Goal: Task Accomplishment & Management: Complete application form

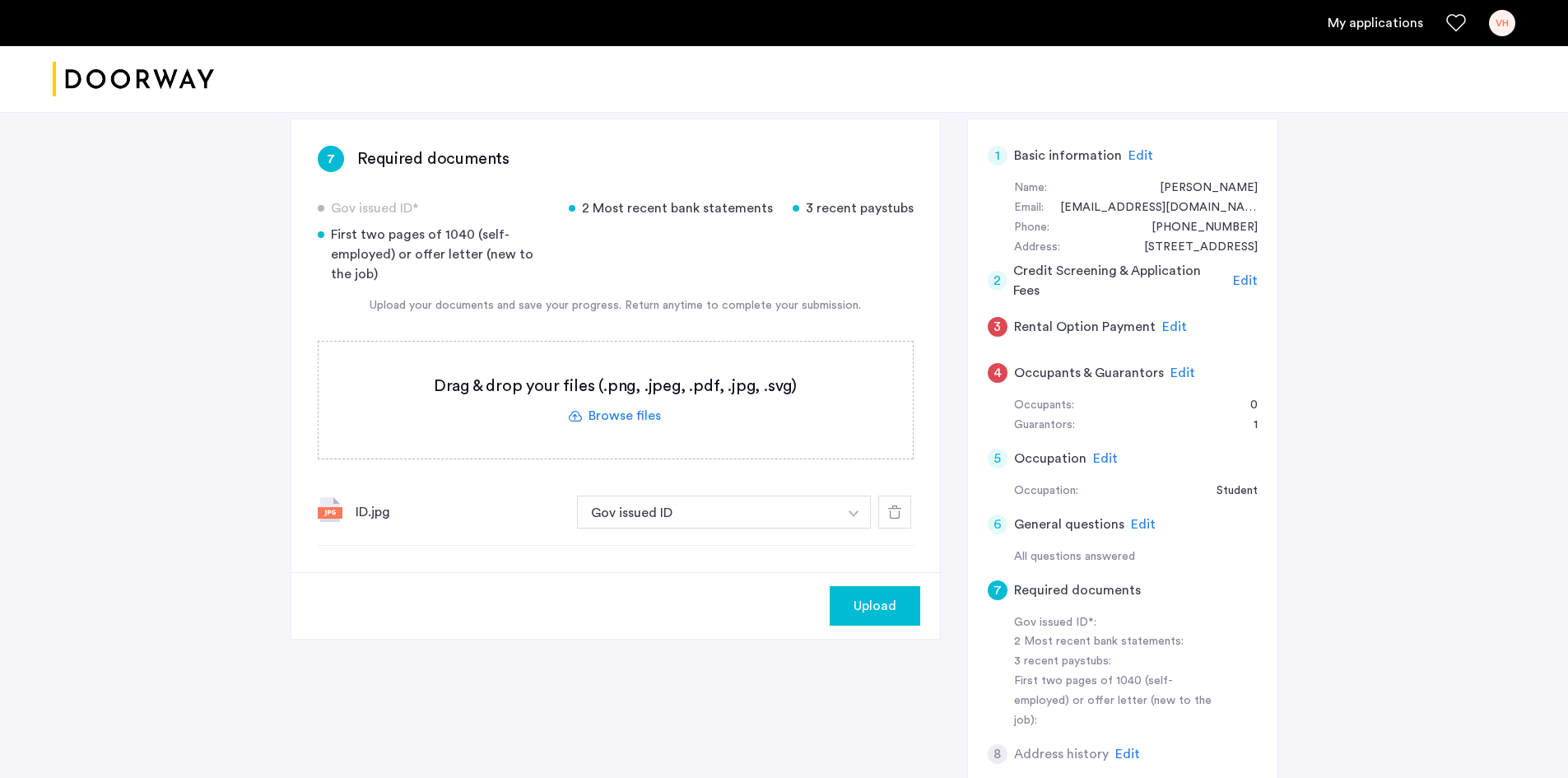
click at [623, 47] on div at bounding box center [784, 80] width 1568 height 67
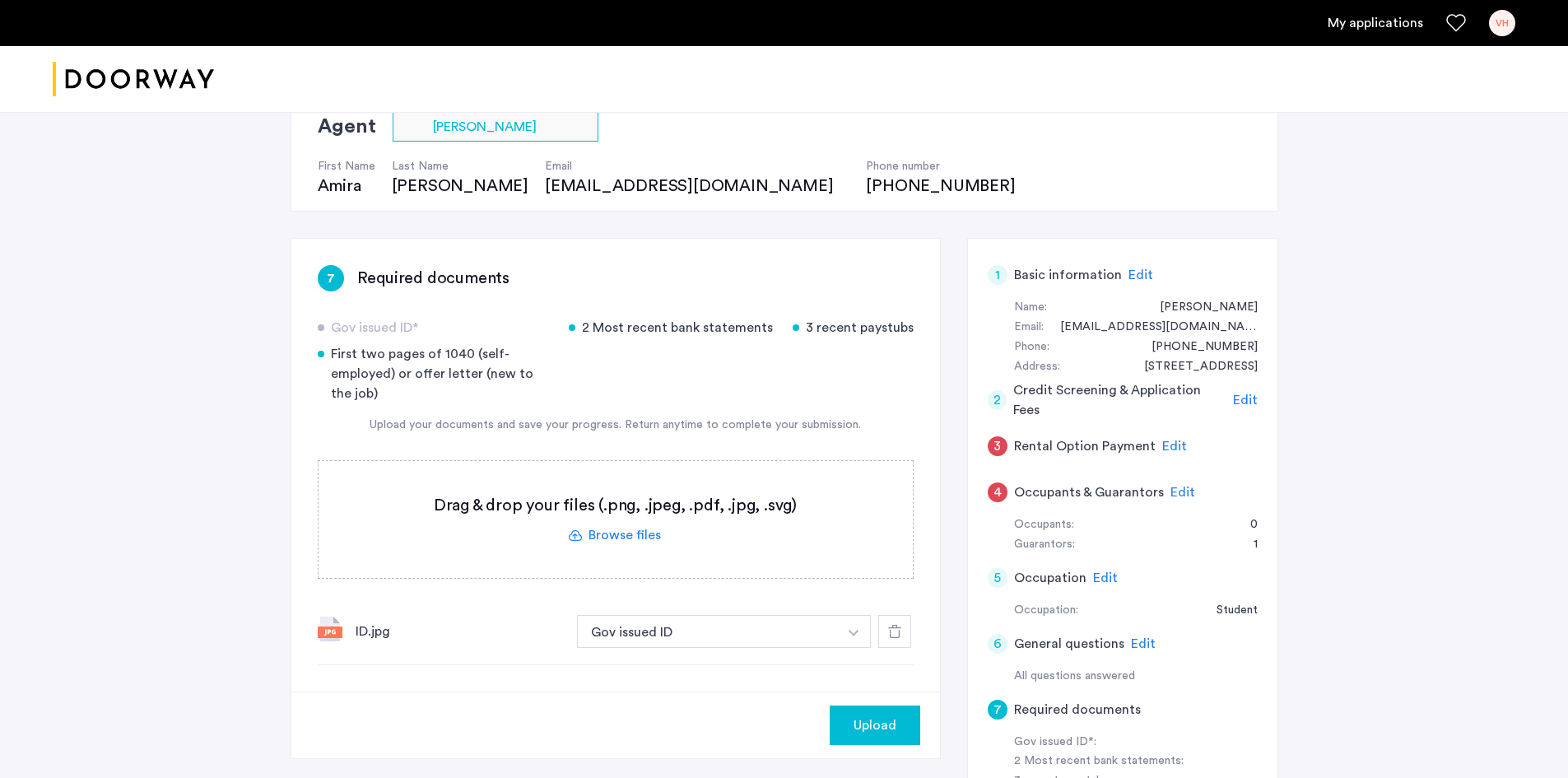
scroll to position [83, 0]
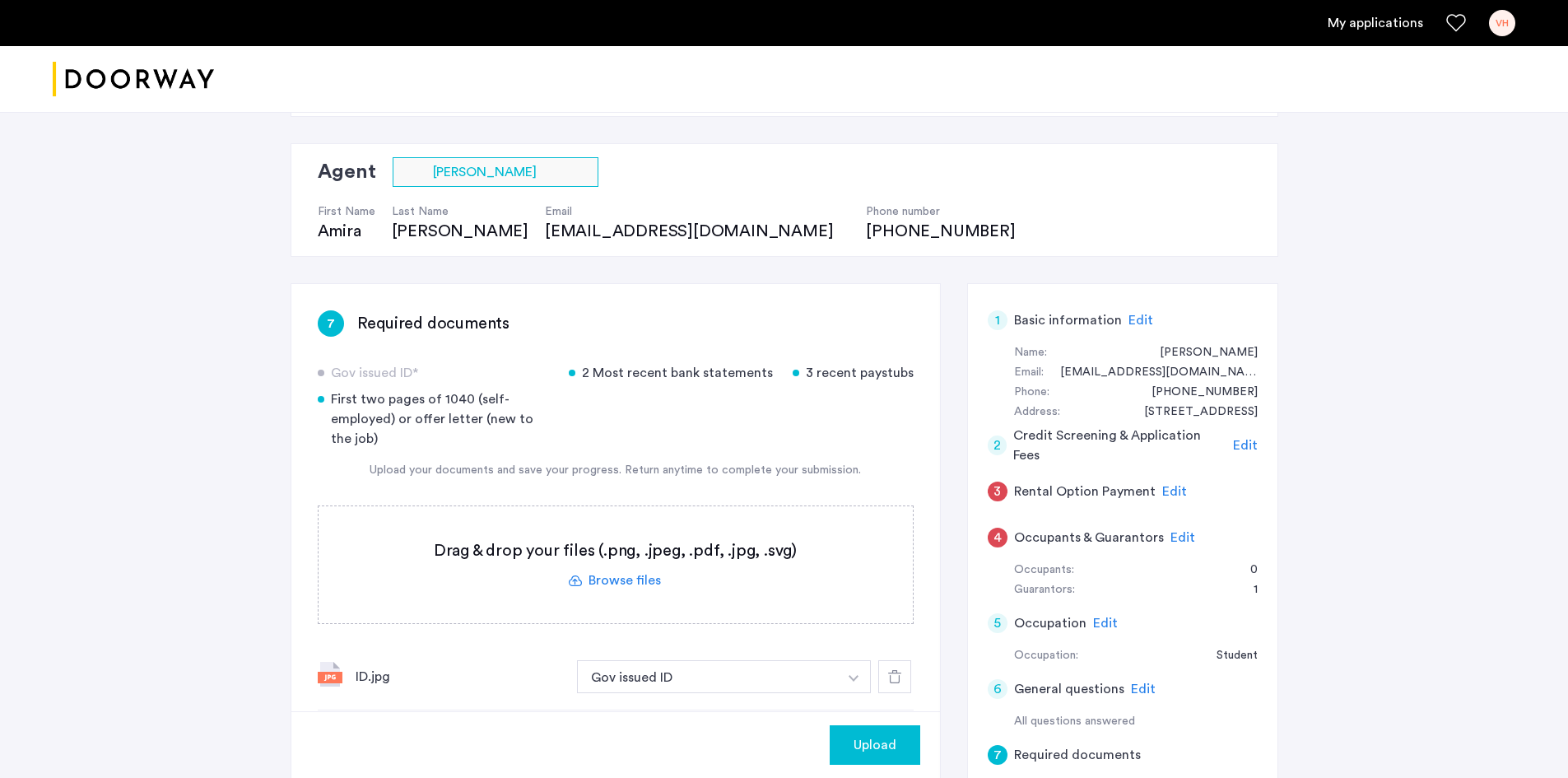
click at [856, 673] on button "button" at bounding box center [854, 676] width 33 height 32
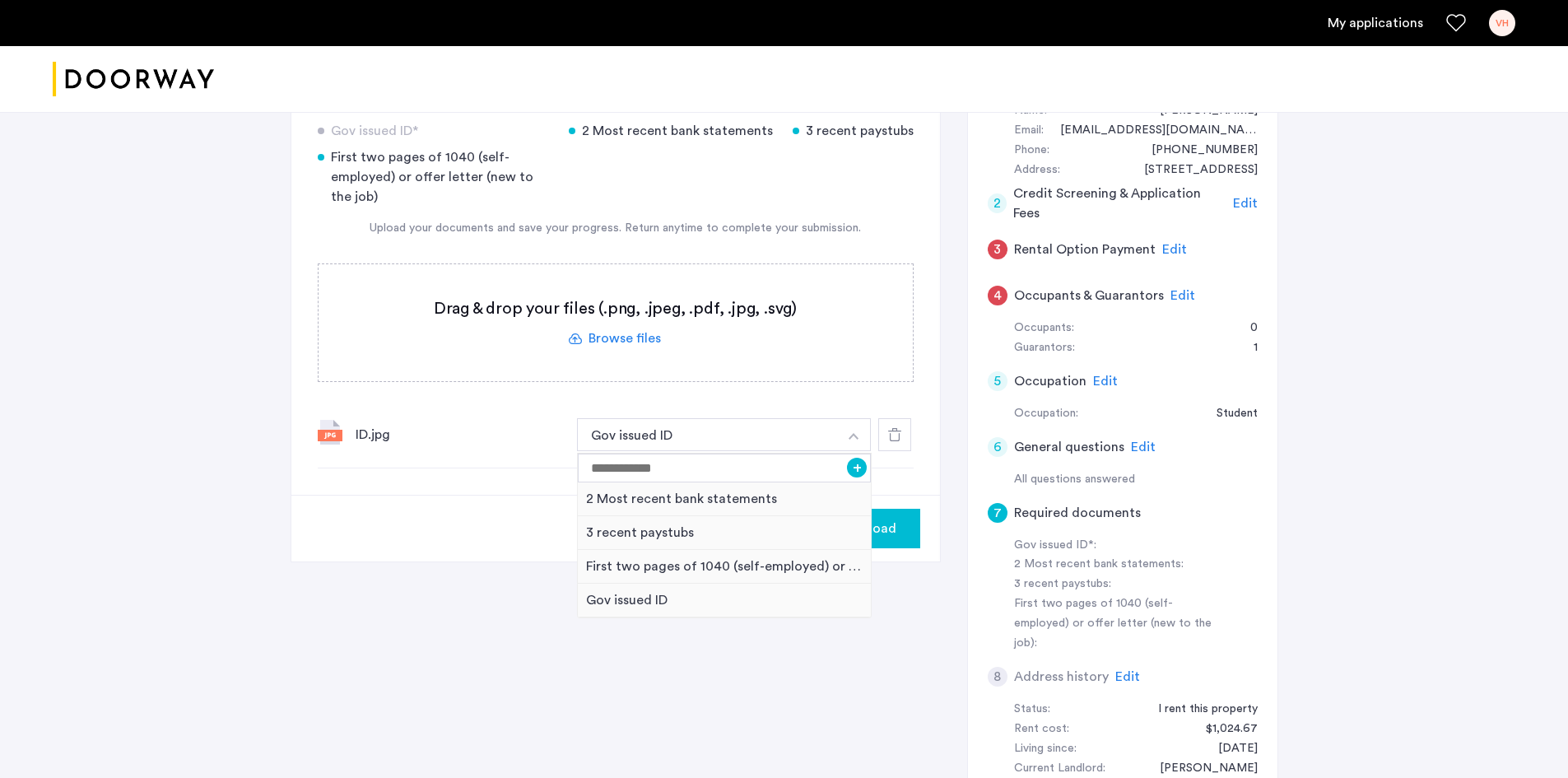
scroll to position [330, 0]
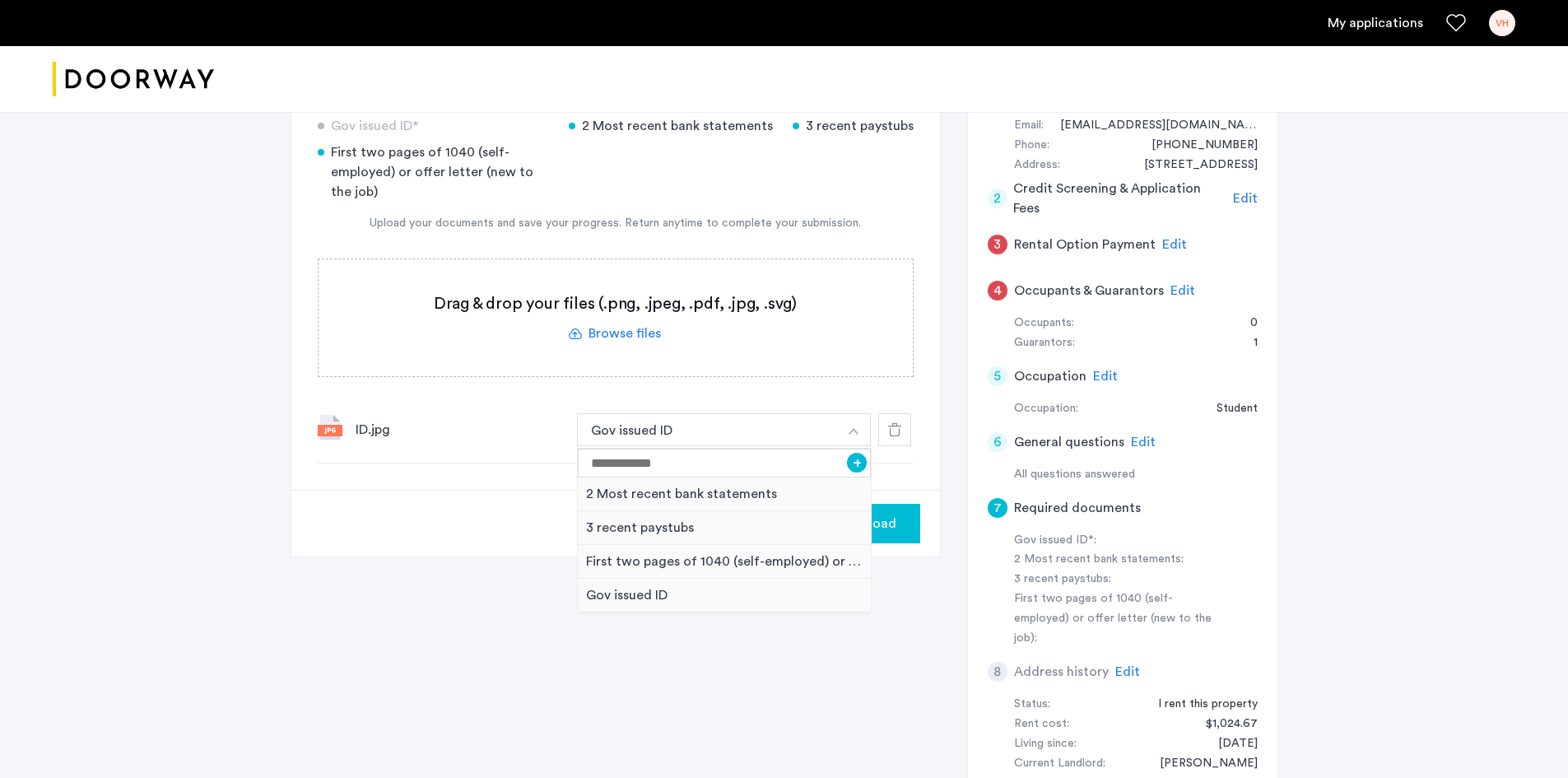
click at [773, 748] on div "7 Required documents Gov issued ID* 2 Most recent bank statements 3 recent pays…" at bounding box center [784, 468] width 987 height 863
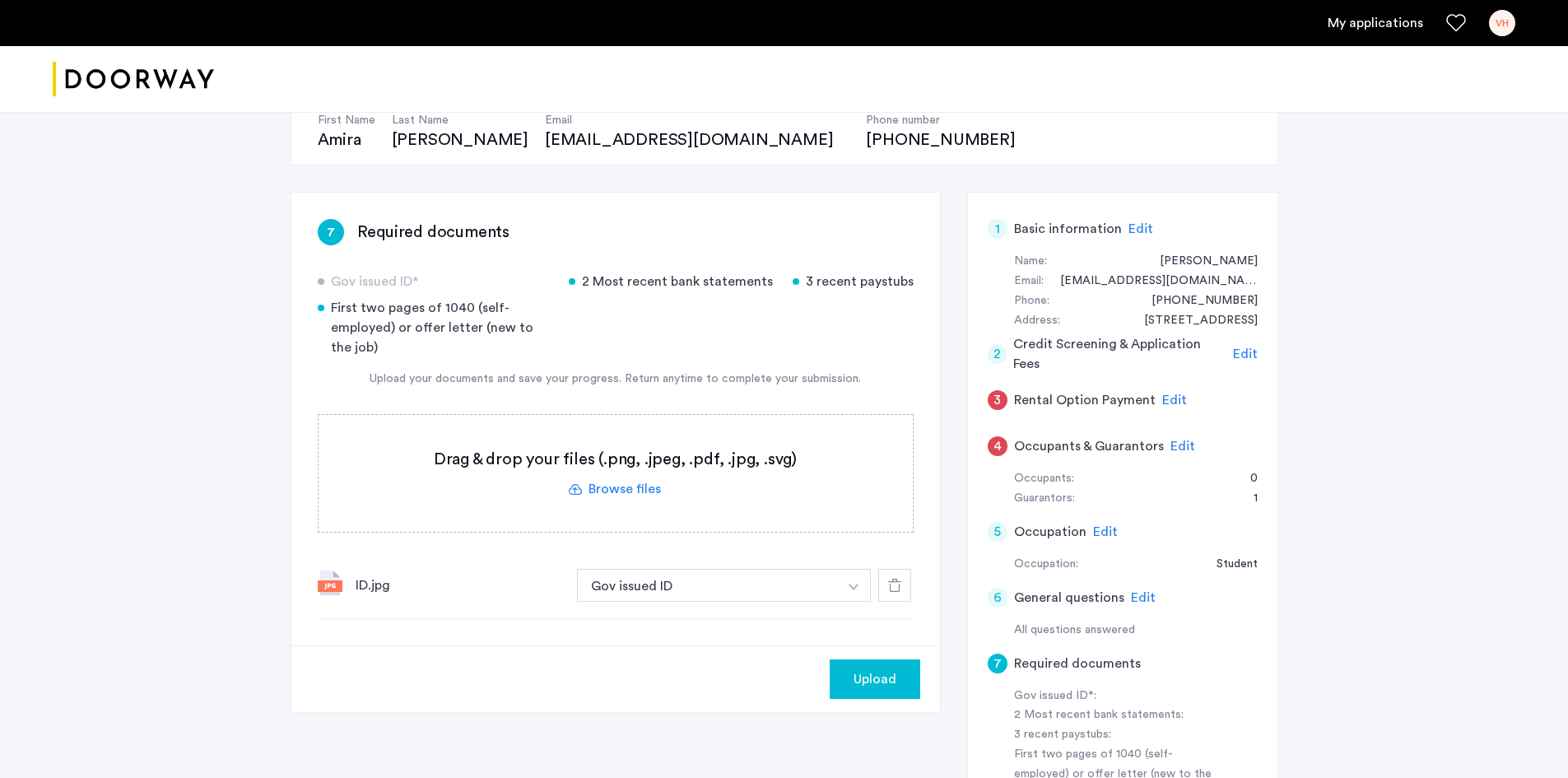
scroll to position [164, 0]
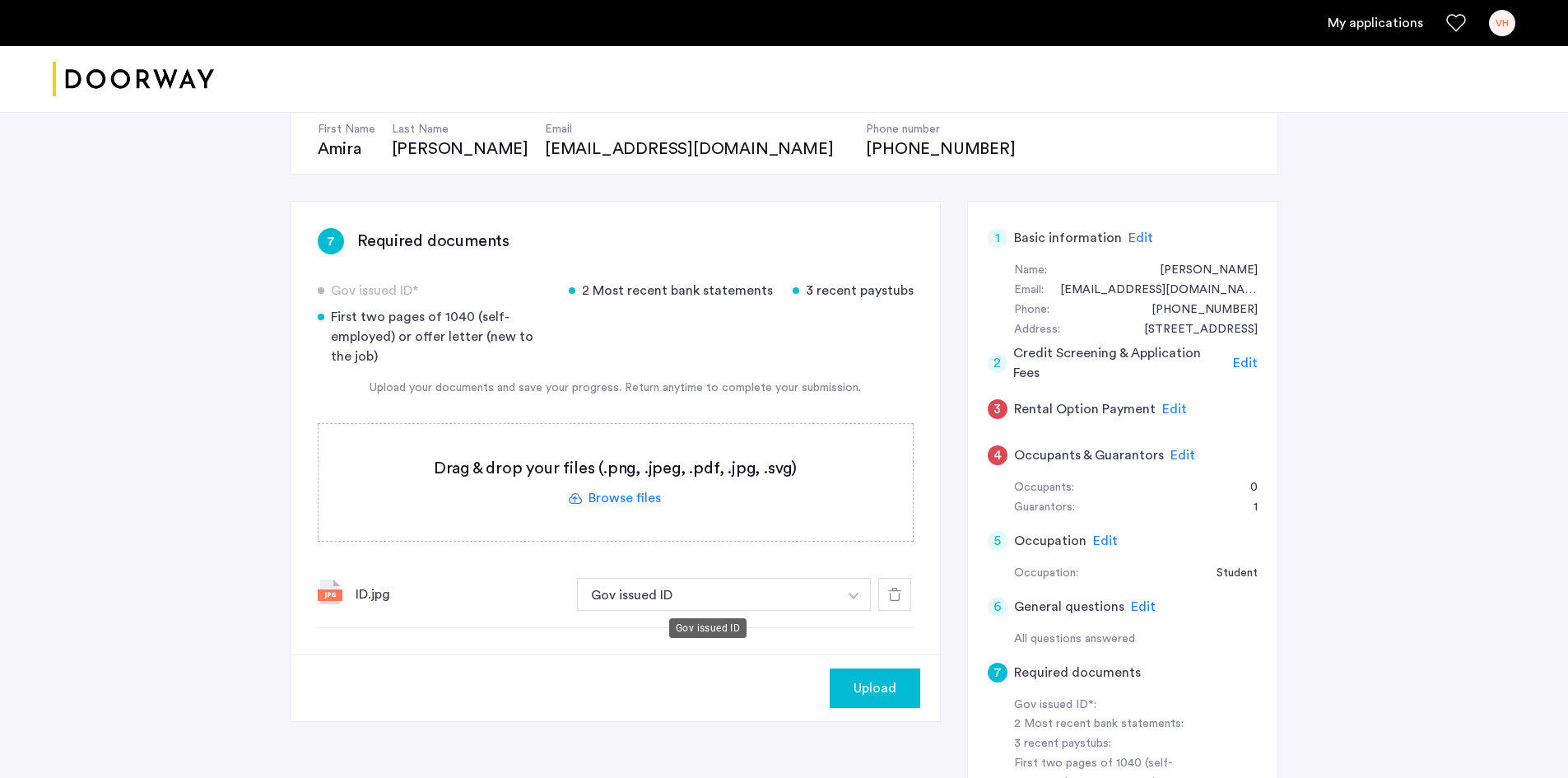
click at [646, 585] on button "Gov issued ID" at bounding box center [708, 594] width 262 height 32
click at [858, 594] on img "button" at bounding box center [854, 596] width 10 height 6
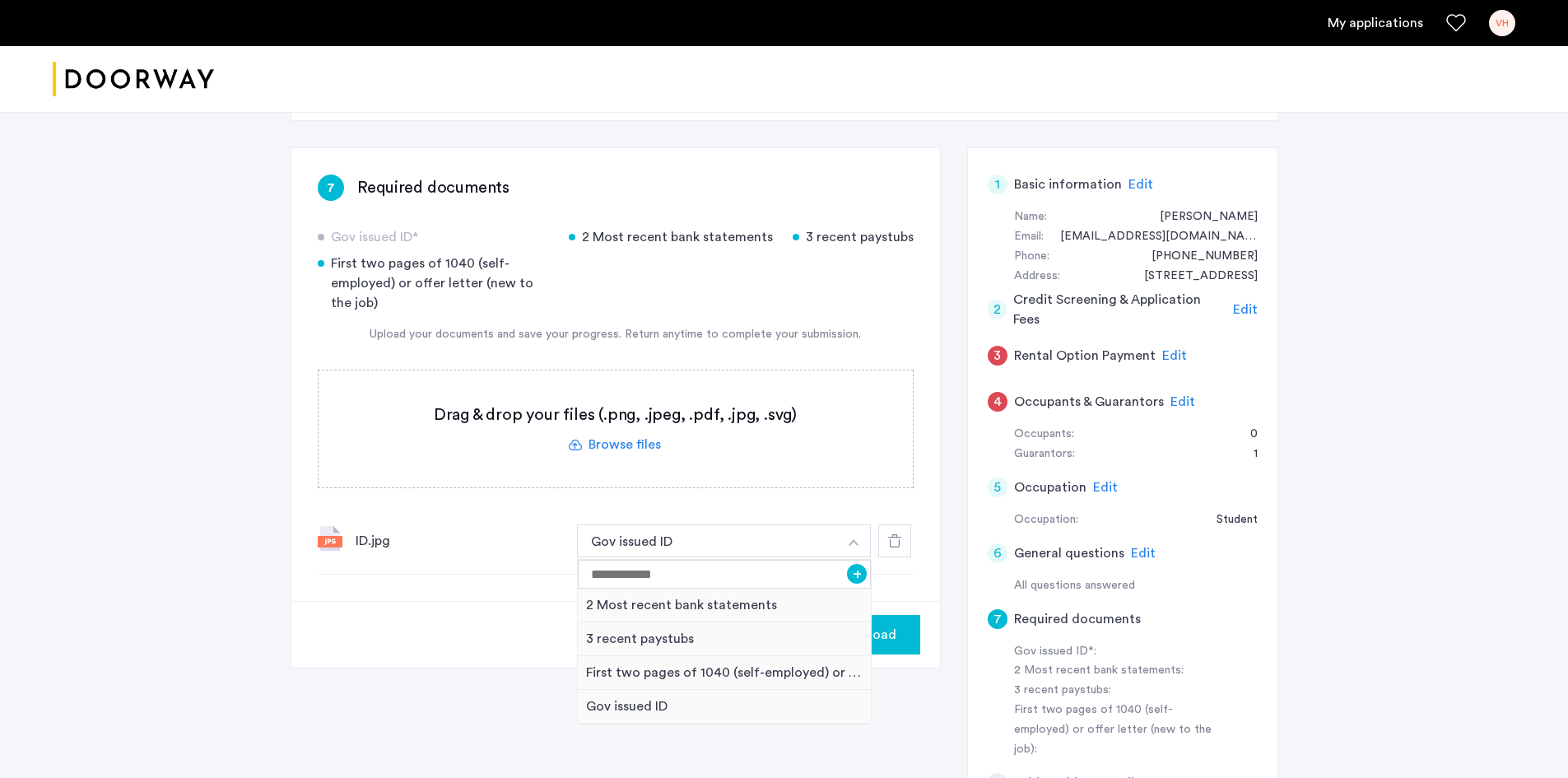
scroll to position [247, 0]
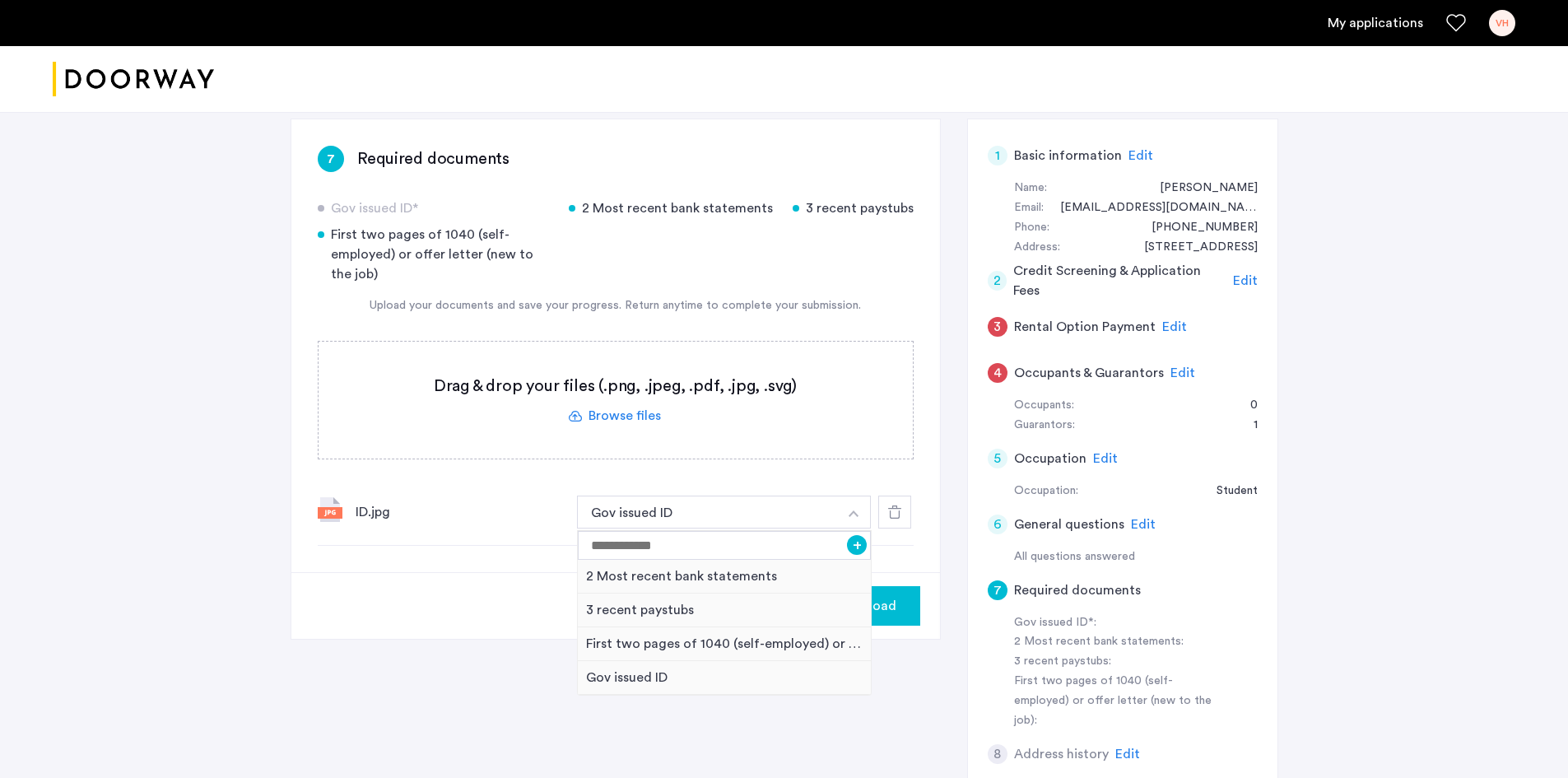
click at [849, 512] on img "button" at bounding box center [854, 513] width 10 height 6
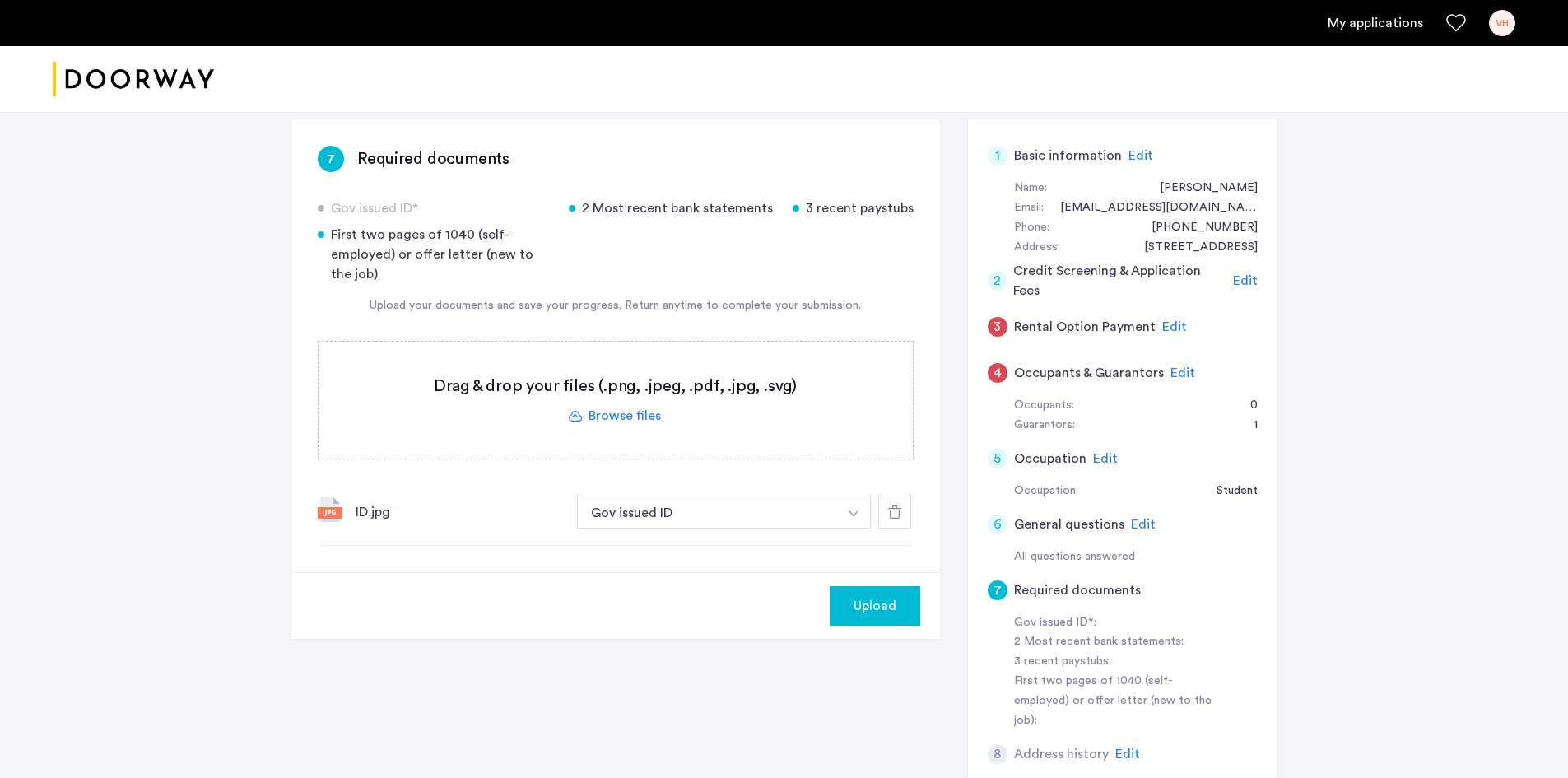
click at [617, 420] on label at bounding box center [615, 400] width 594 height 117
click at [0, 0] on input "file" at bounding box center [0, 0] width 0 height 0
click at [761, 500] on button "Gov issued ID" at bounding box center [708, 512] width 262 height 32
click at [849, 518] on button "button" at bounding box center [854, 512] width 33 height 32
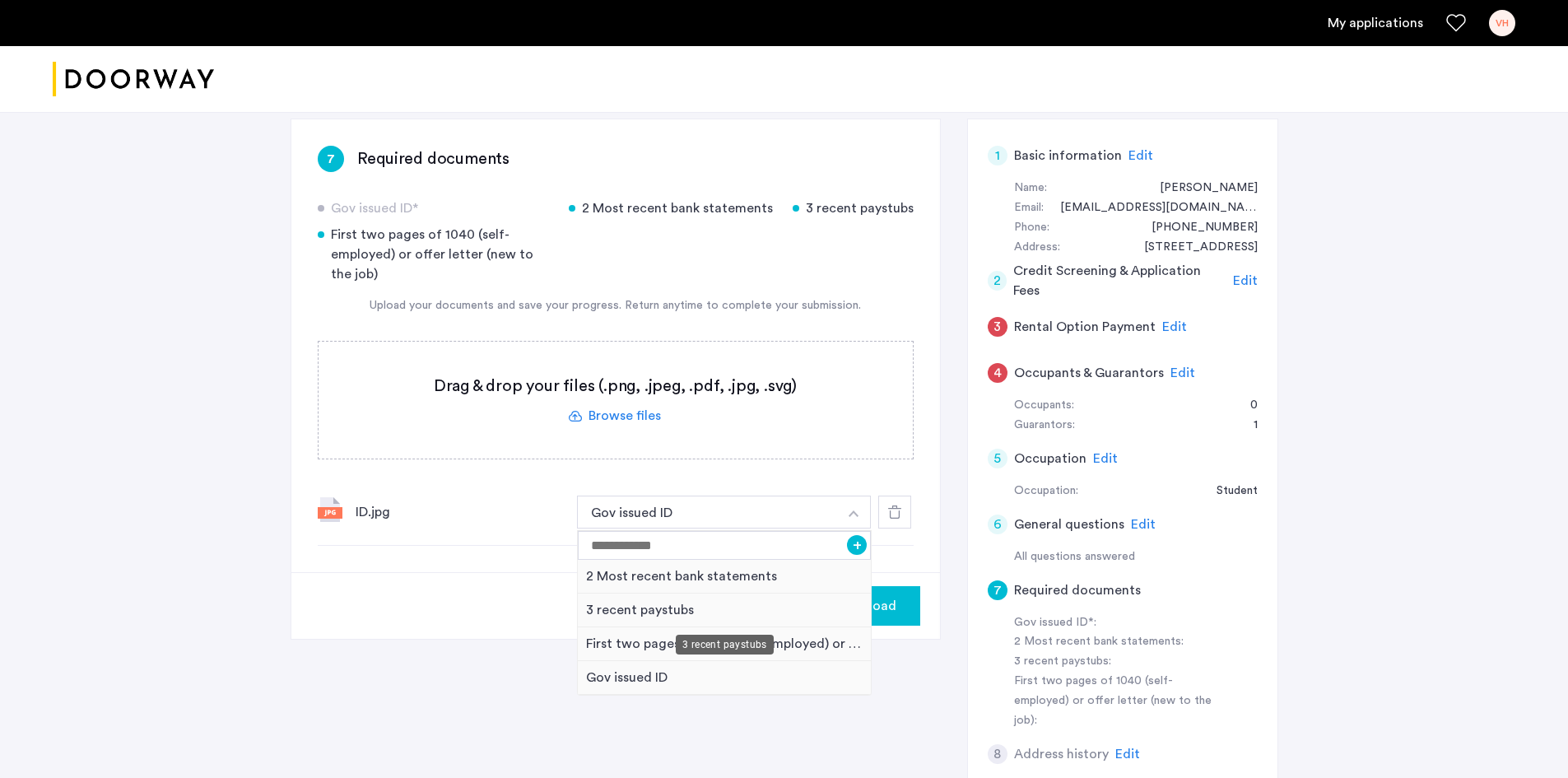
click at [725, 648] on div "3 recent paystubs" at bounding box center [725, 644] width 98 height 19
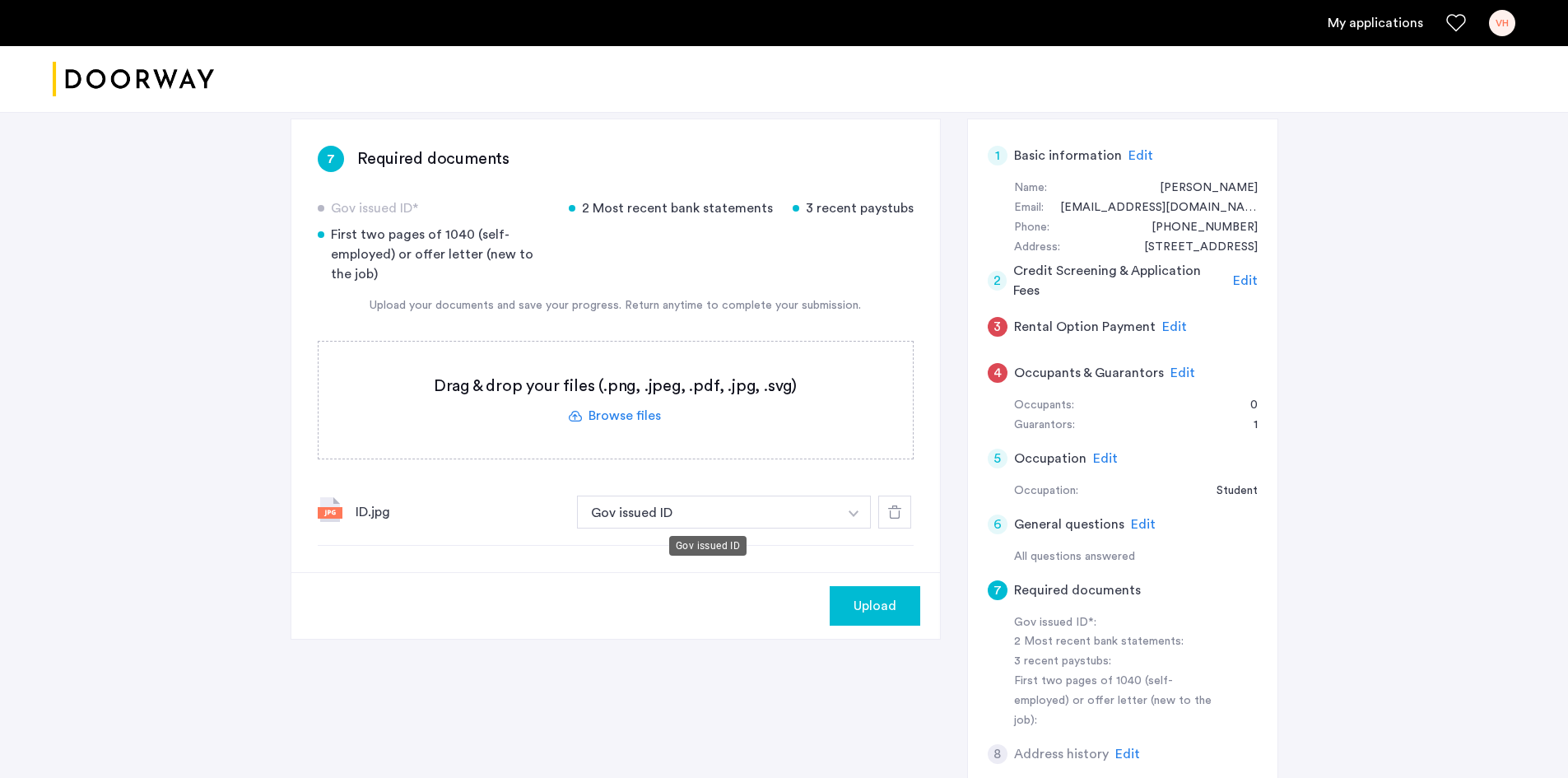
click at [660, 510] on button "Gov issued ID" at bounding box center [708, 512] width 262 height 32
click at [856, 513] on img "button" at bounding box center [854, 513] width 10 height 6
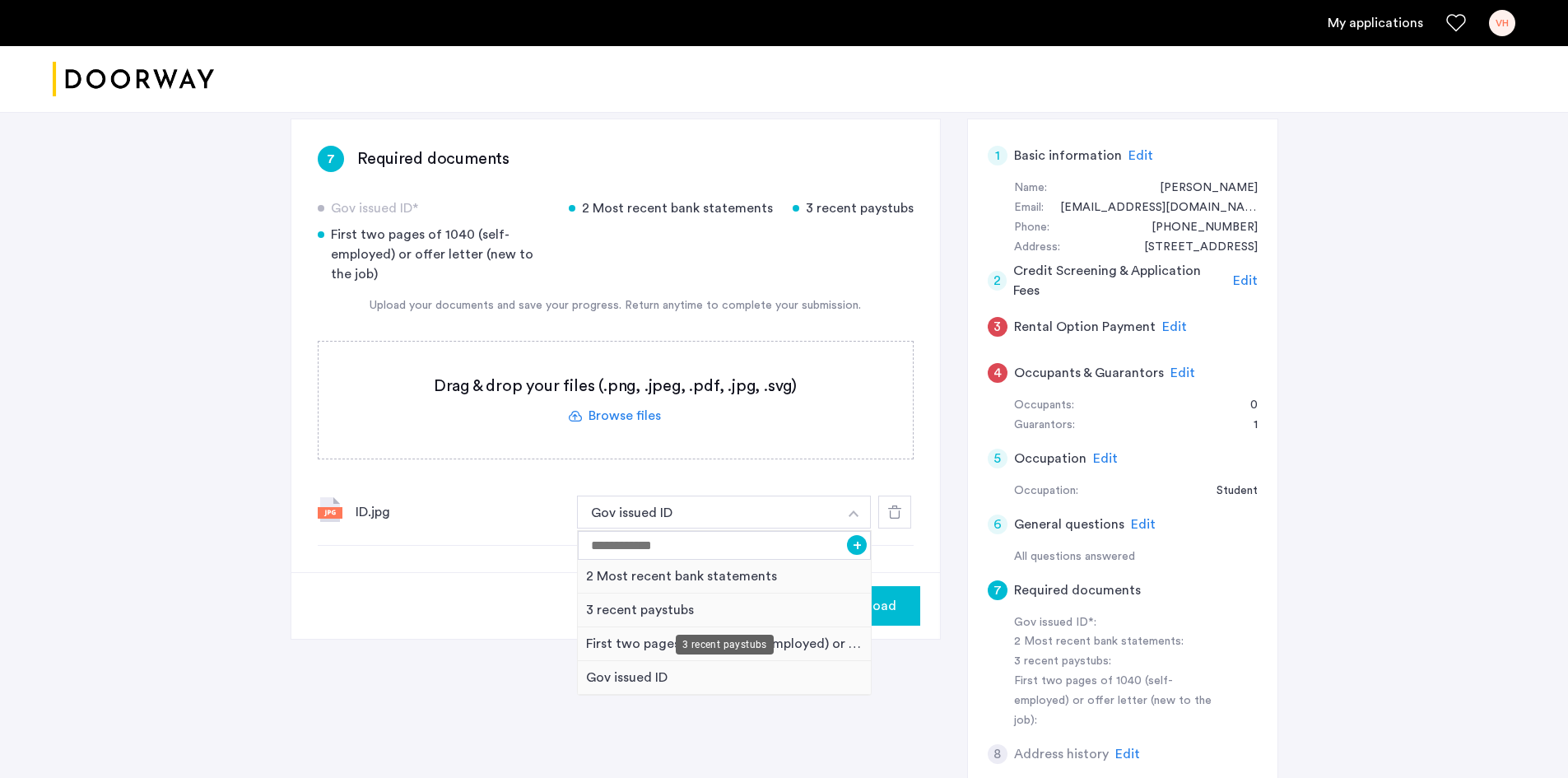
click at [681, 604] on div "3 recent paystubs" at bounding box center [725, 611] width 294 height 33
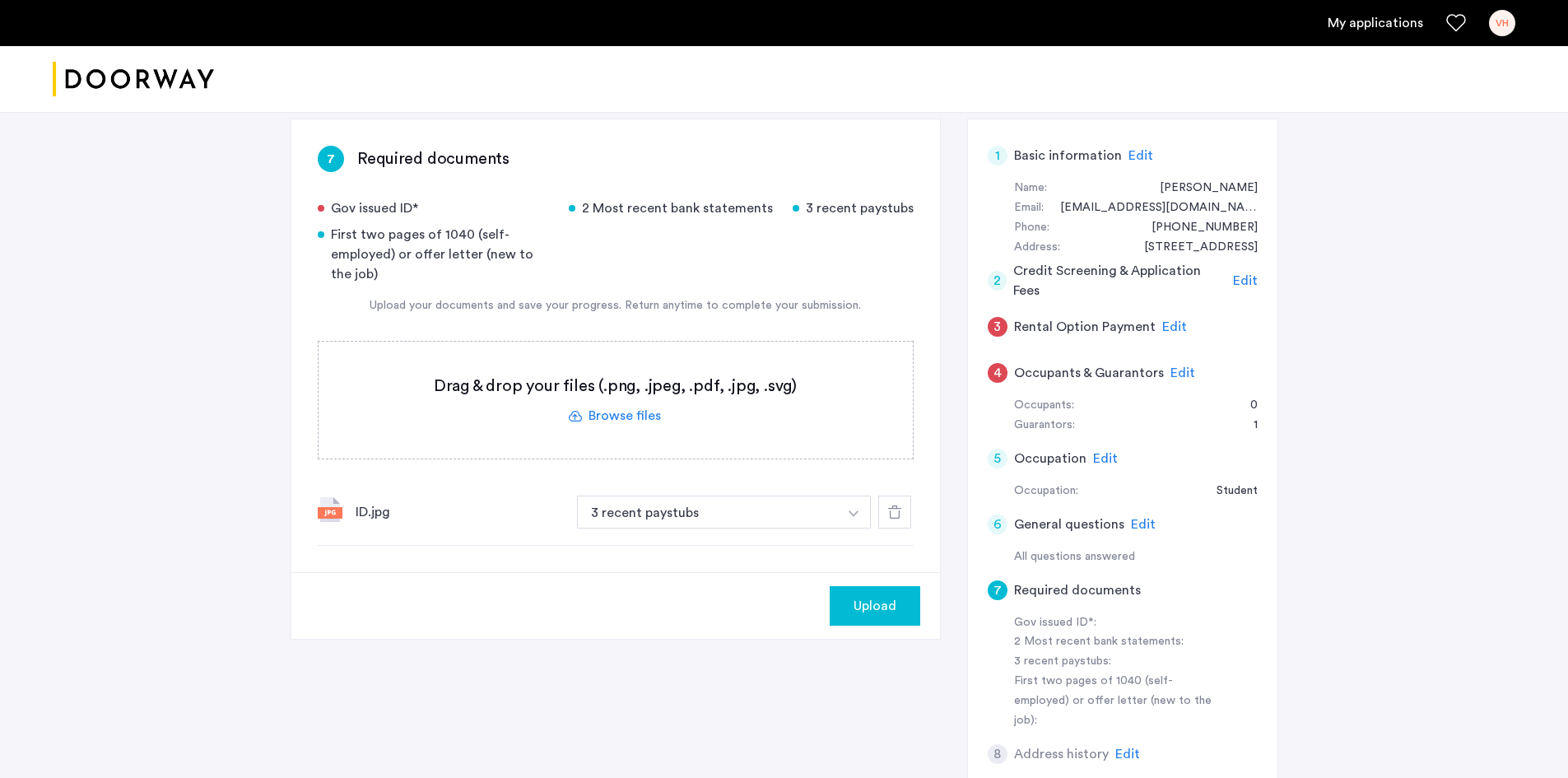
click at [863, 507] on button "button" at bounding box center [854, 512] width 33 height 32
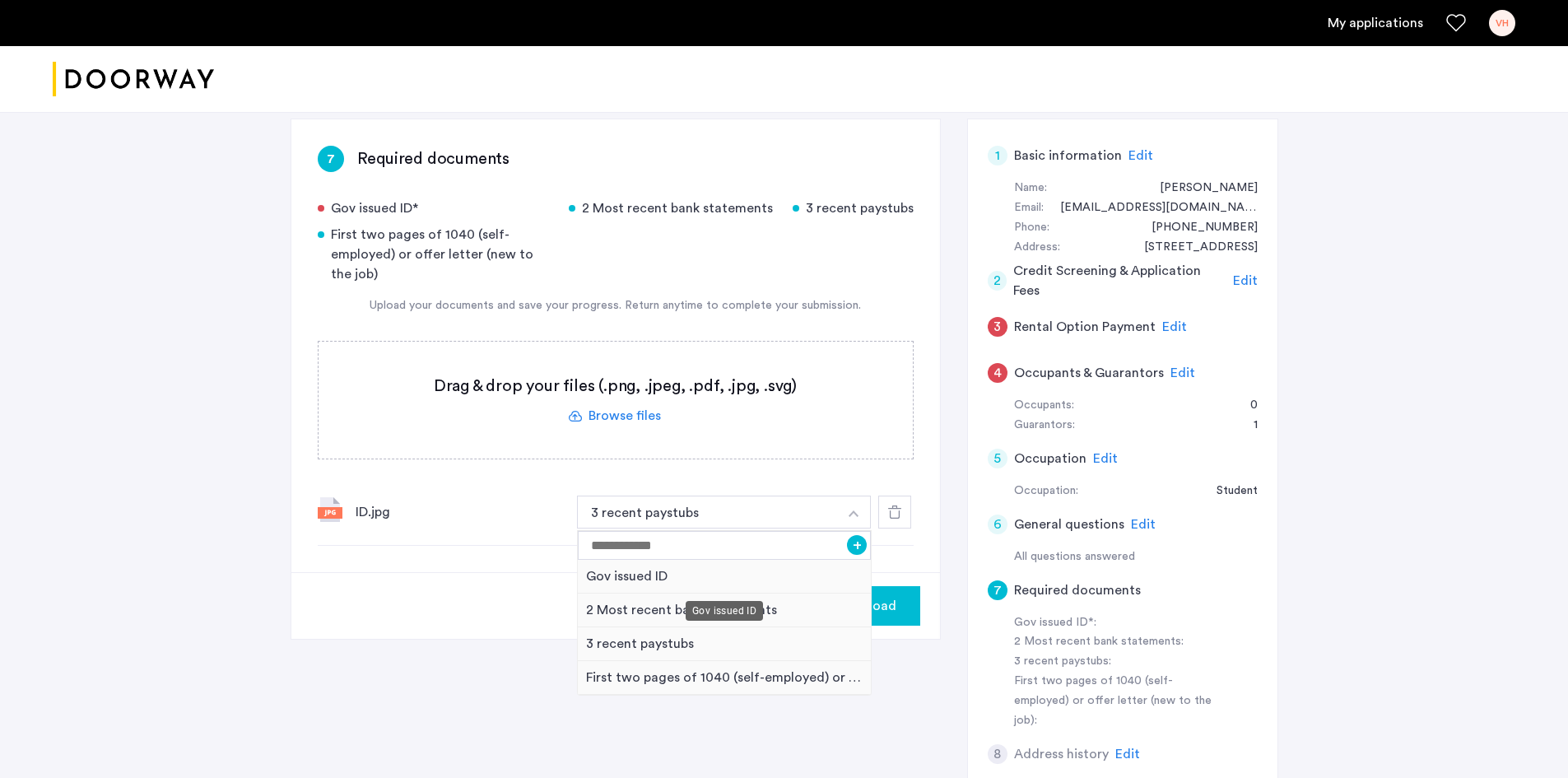
click at [725, 569] on div "Gov issued ID" at bounding box center [725, 577] width 294 height 33
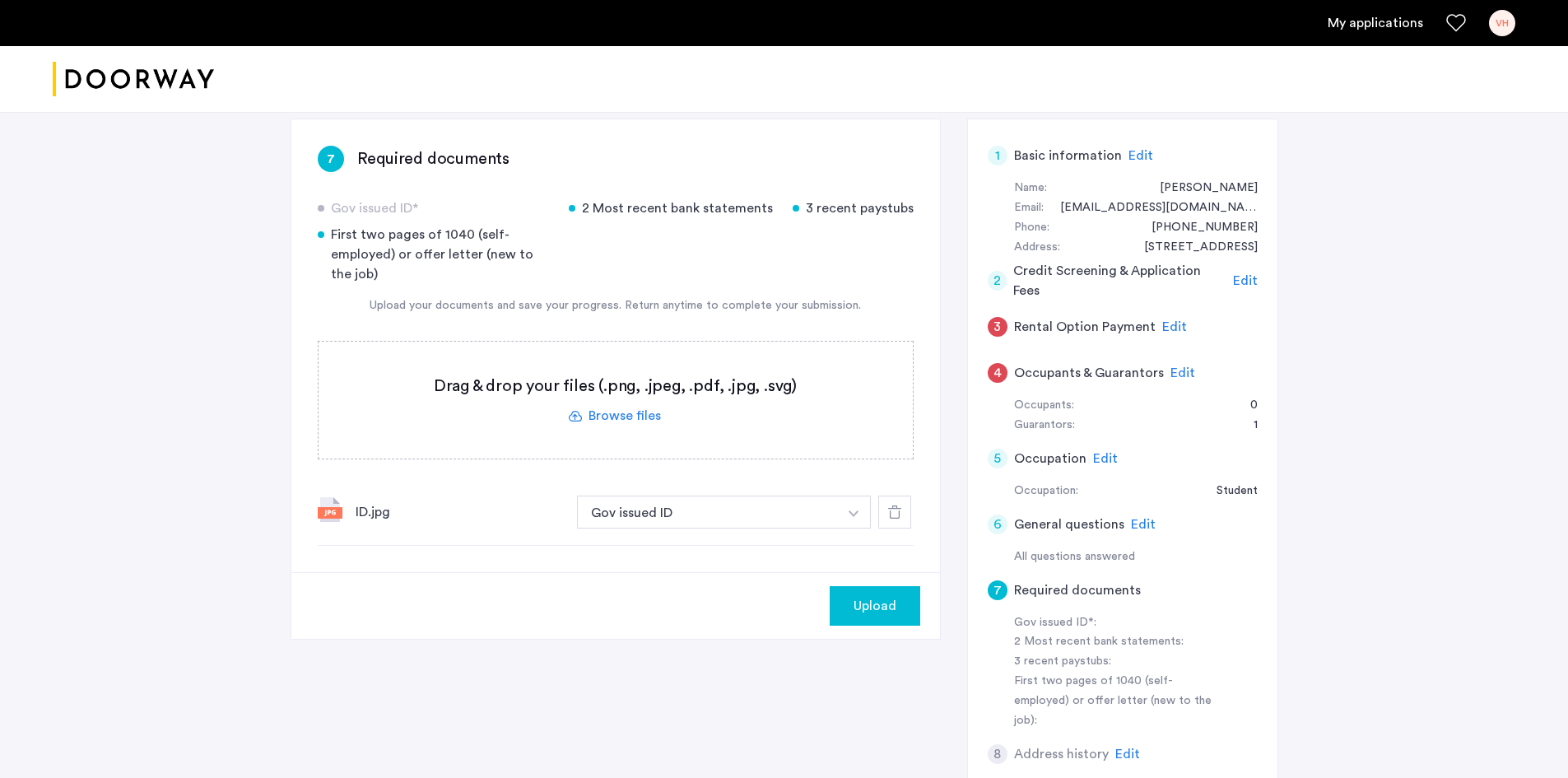
scroll to position [494, 0]
